Goal: Ask a question

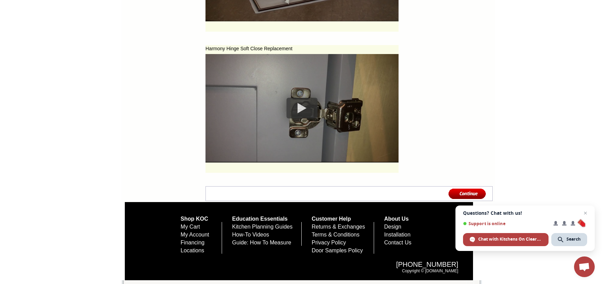
scroll to position [3133, 0]
click at [449, 188] on img at bounding box center [468, 193] width 38 height 11
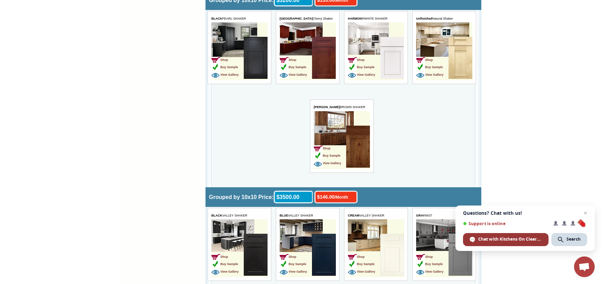
scroll to position [1069, 0]
click at [523, 240] on span "Chat with Kitchens On Clearance" at bounding box center [510, 240] width 64 height 6
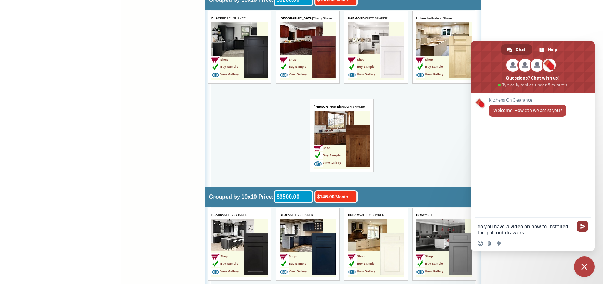
type textarea "do you have a video on how to installed the pull out drawers"
click at [582, 229] on span "Send" at bounding box center [582, 226] width 5 height 5
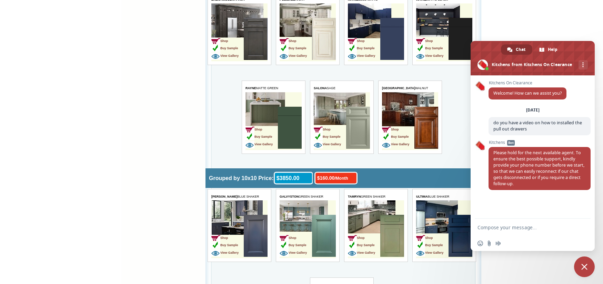
scroll to position [1482, 0]
type textarea "[PHONE_NUMBER]"
click at [568, 233] on form "[PHONE_NUMBER]" at bounding box center [525, 228] width 95 height 19
click at [580, 227] on span "Send" at bounding box center [582, 227] width 11 height 11
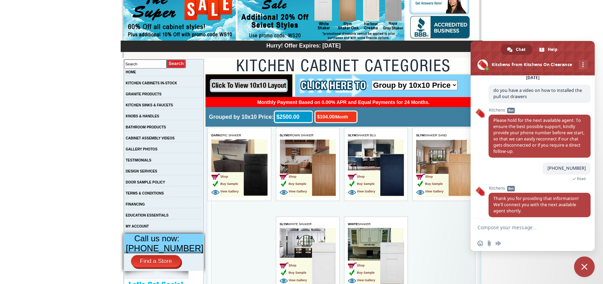
scroll to position [74, 0]
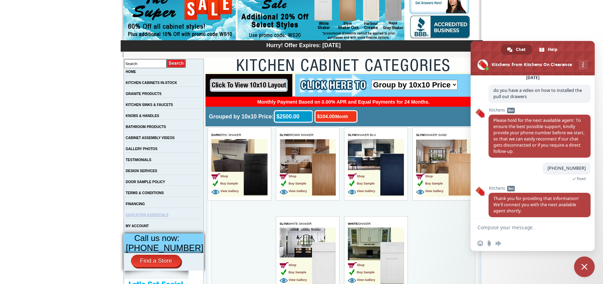
click at [165, 217] on link "EDUCATION ESSENTIALS" at bounding box center [147, 215] width 43 height 4
